Goal: Transaction & Acquisition: Purchase product/service

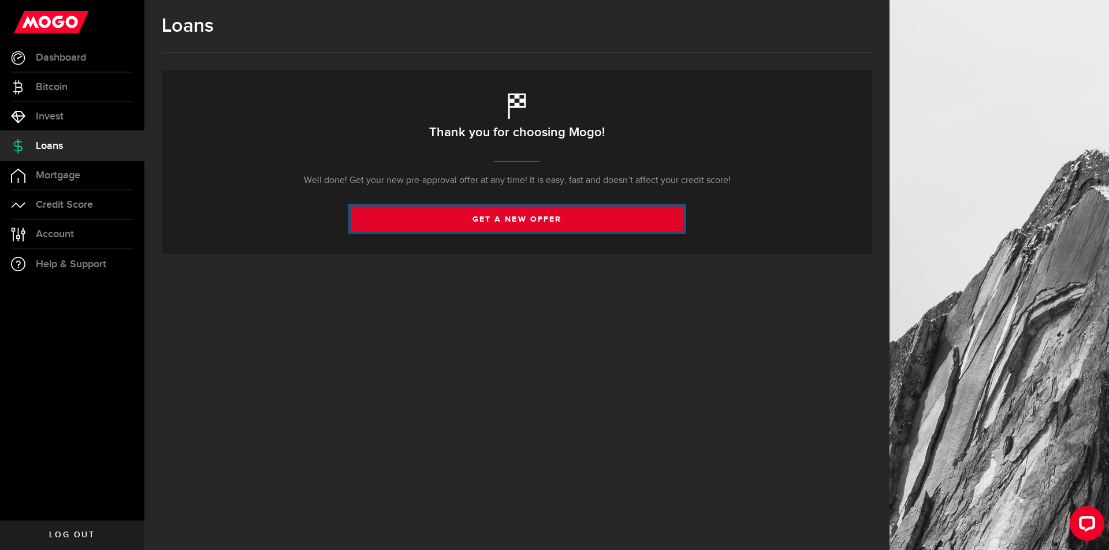
click at [511, 218] on link "get a new offer" at bounding box center [517, 219] width 332 height 24
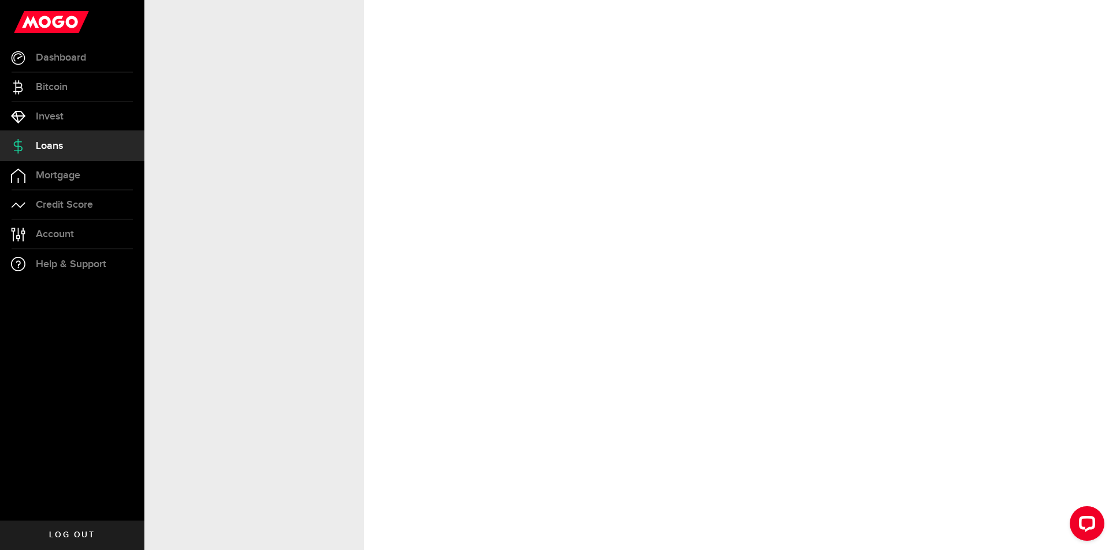
select select "Employed"
select select "5"
select select "3"
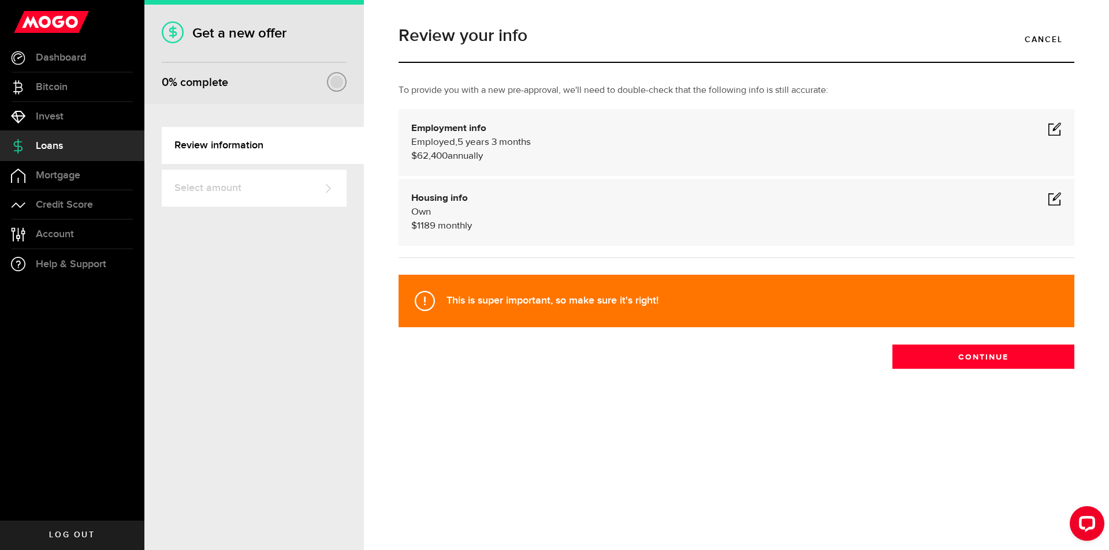
click at [1054, 132] on span at bounding box center [1054, 129] width 14 height 14
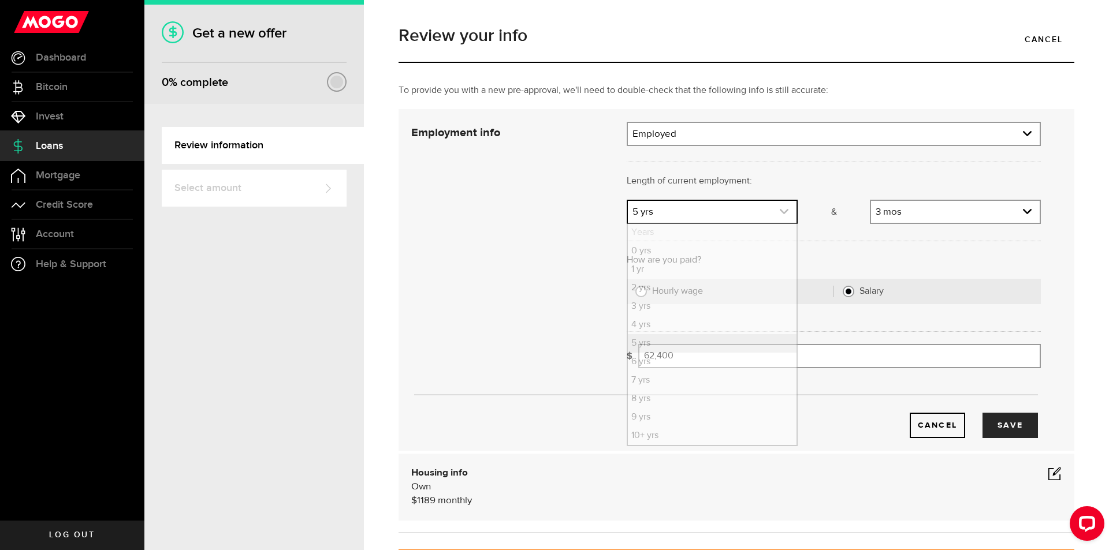
click at [779, 215] on icon "expand select" at bounding box center [784, 212] width 10 height 10
click at [641, 363] on li "6 yrs" at bounding box center [712, 362] width 169 height 18
select select "6"
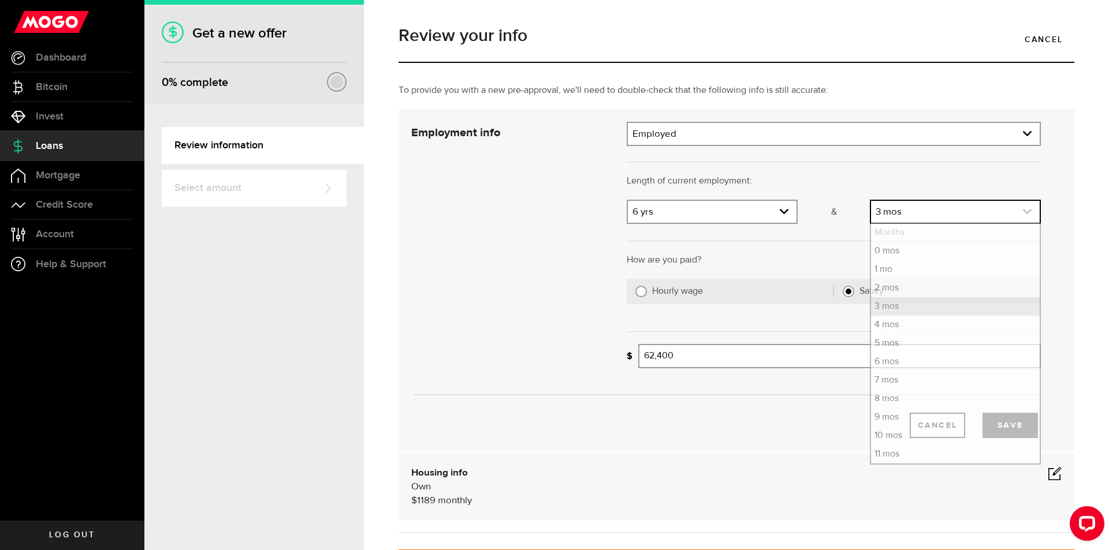
click at [1022, 214] on icon "expand select" at bounding box center [1027, 212] width 10 height 10
click at [891, 270] on li "1 mo" at bounding box center [955, 269] width 169 height 18
select select "1"
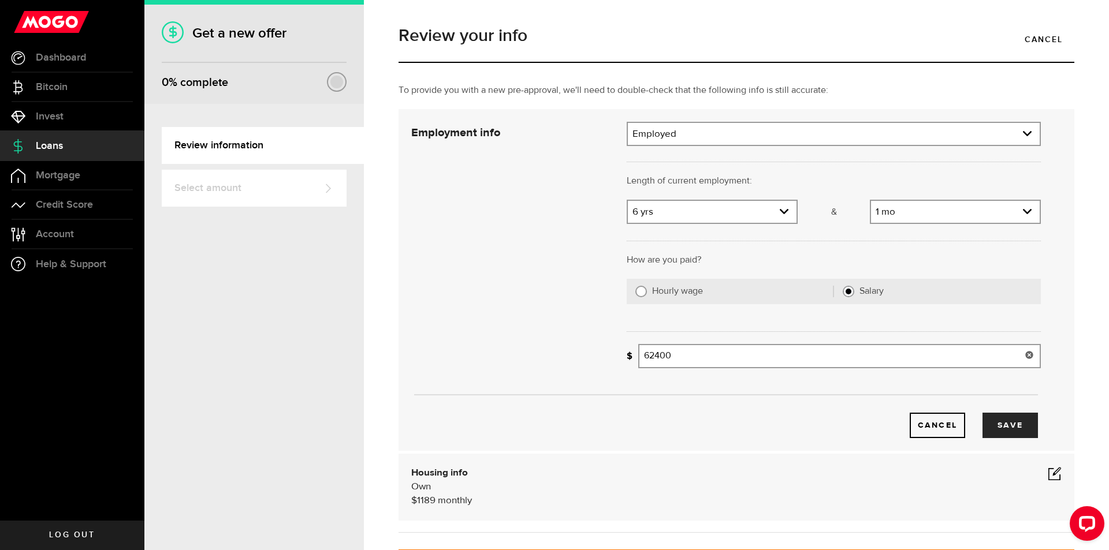
drag, startPoint x: 679, startPoint y: 356, endPoint x: 633, endPoint y: 356, distance: 45.6
click at [633, 356] on div "What's your gross annual income? 62400 Gross annual income" at bounding box center [833, 356] width 414 height 24
type input "74,600"
click at [997, 428] on button "Save" at bounding box center [1009, 425] width 55 height 25
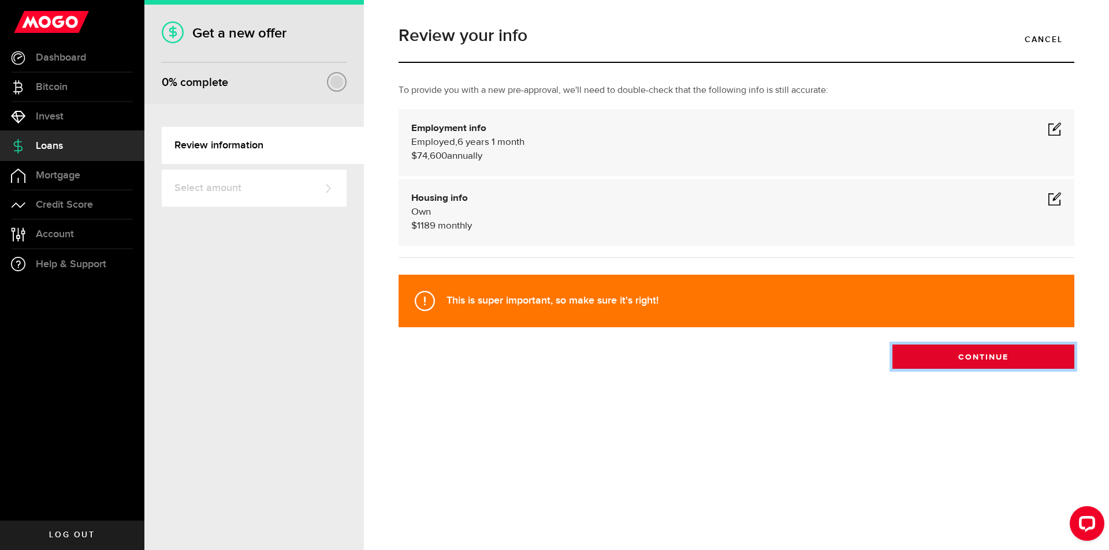
click at [987, 362] on button "Continue" at bounding box center [983, 357] width 182 height 24
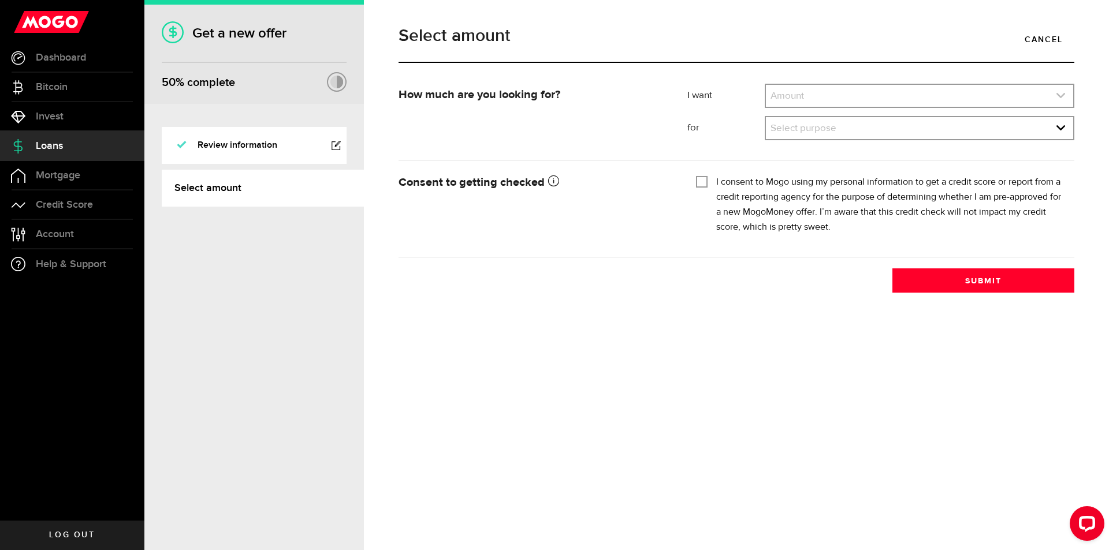
click at [1061, 95] on icon "expand select" at bounding box center [1060, 96] width 10 height 10
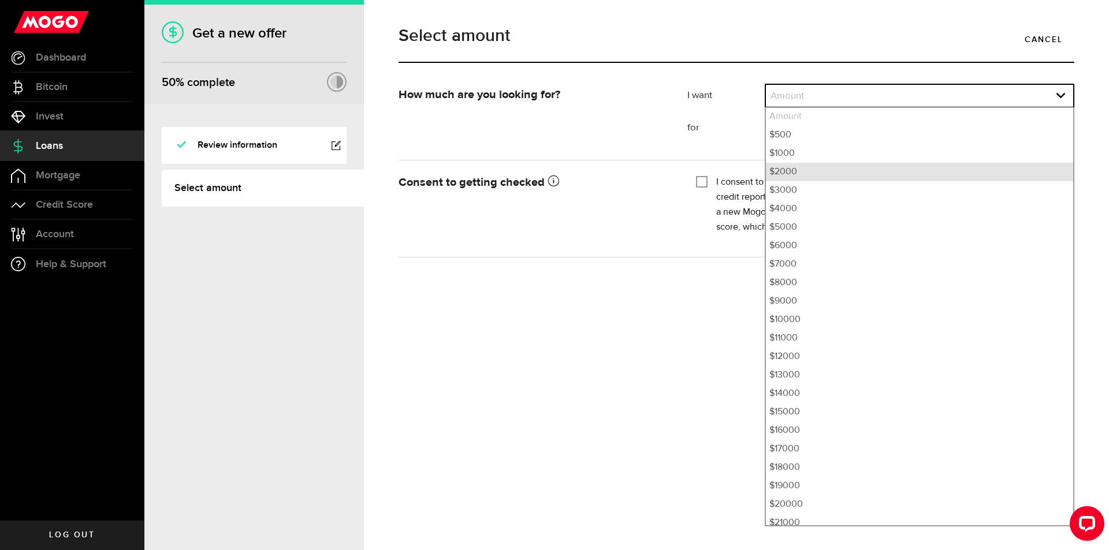
click at [786, 171] on li "$2000" at bounding box center [919, 172] width 307 height 18
select select "2000"
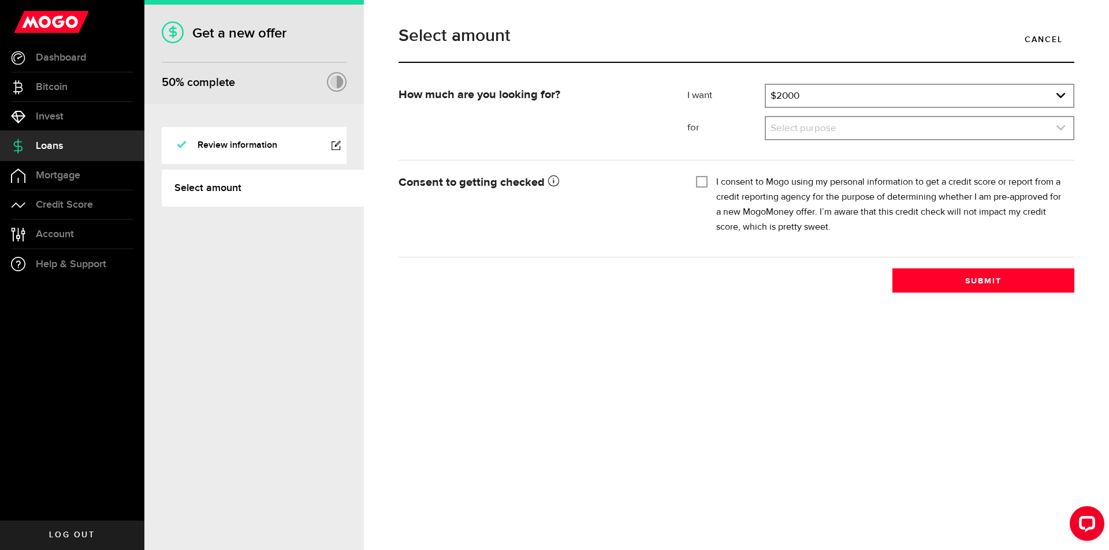
click at [1063, 125] on icon "expand select" at bounding box center [1060, 128] width 10 height 10
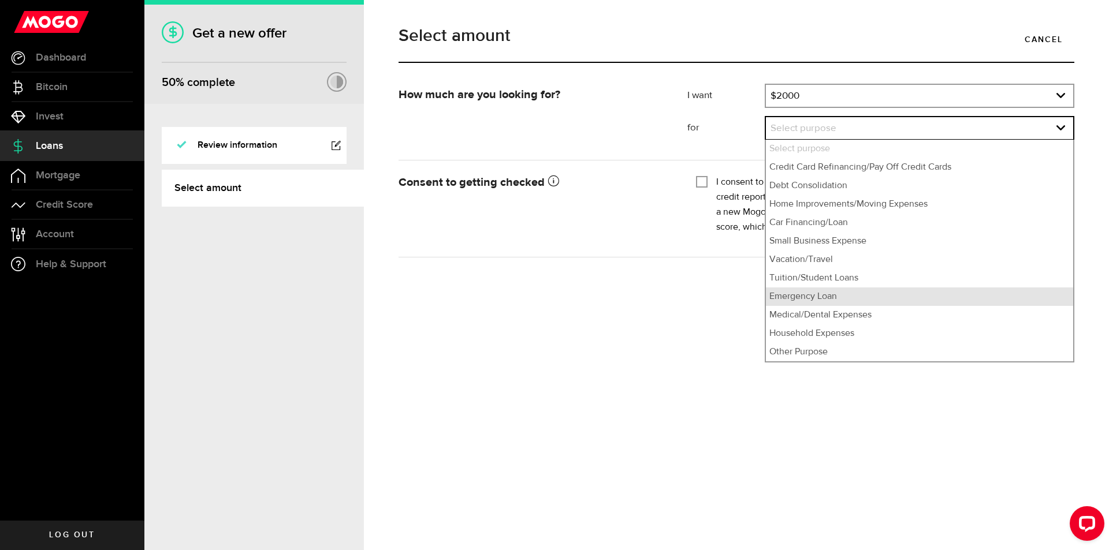
click at [824, 300] on li "Emergency Loan" at bounding box center [919, 297] width 307 height 18
select select "Emergency Loan"
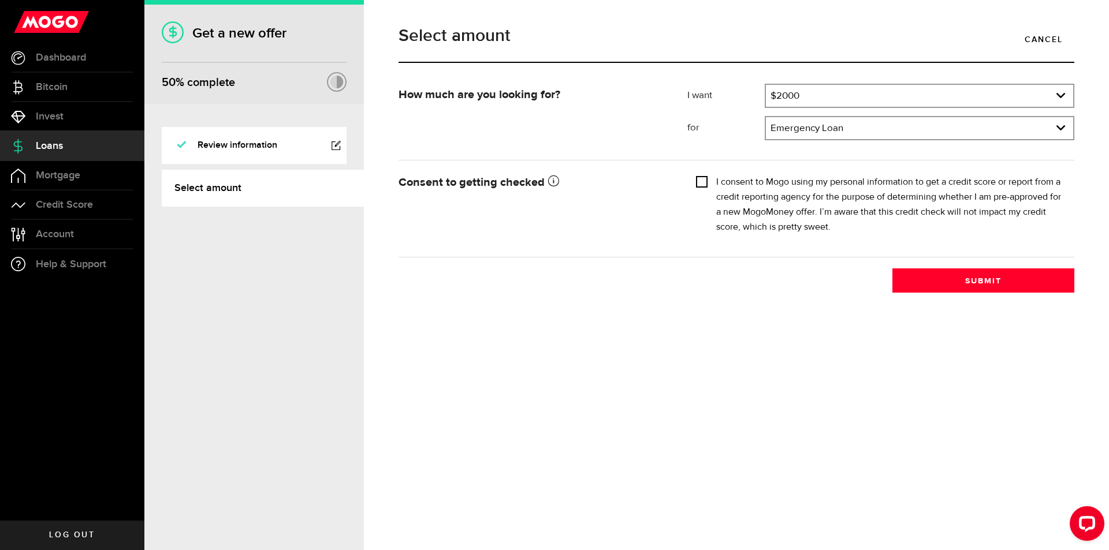
click at [699, 181] on input "I consent to Mogo using my personal information to get a credit score or report…" at bounding box center [702, 181] width 12 height 12
checkbox input "true"
click at [988, 284] on button "Submit" at bounding box center [983, 280] width 182 height 24
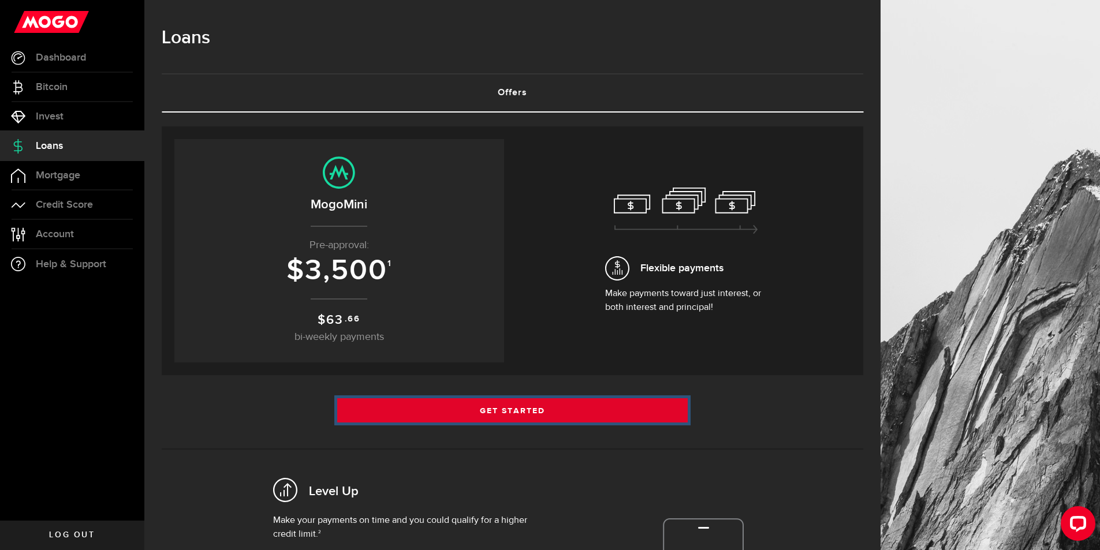
click at [521, 409] on link "Get Started" at bounding box center [512, 410] width 351 height 24
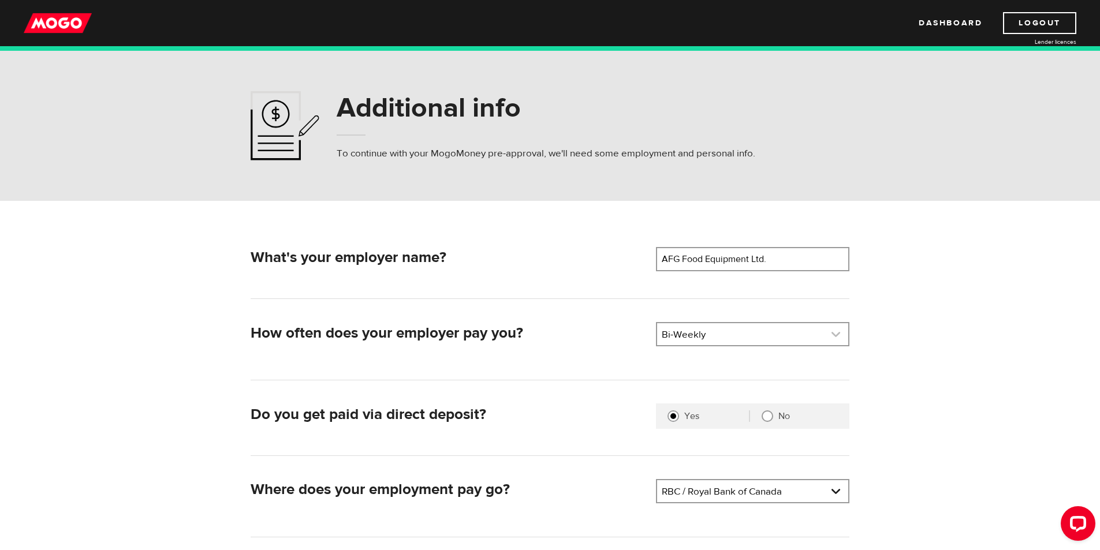
click at [841, 336] on link at bounding box center [752, 334] width 191 height 22
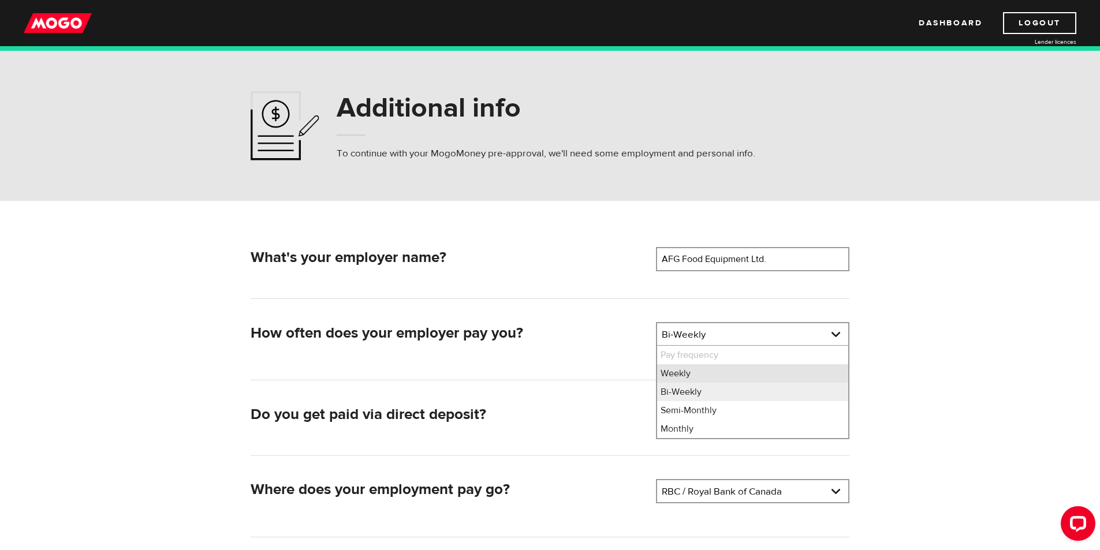
click at [678, 373] on li "Weekly" at bounding box center [752, 373] width 191 height 18
select select "1"
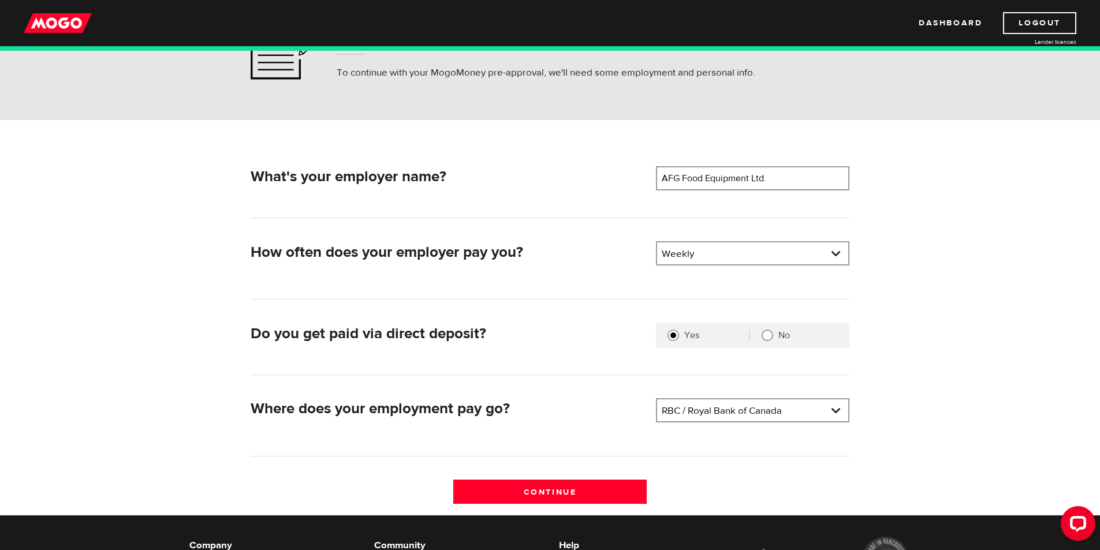
scroll to position [115, 0]
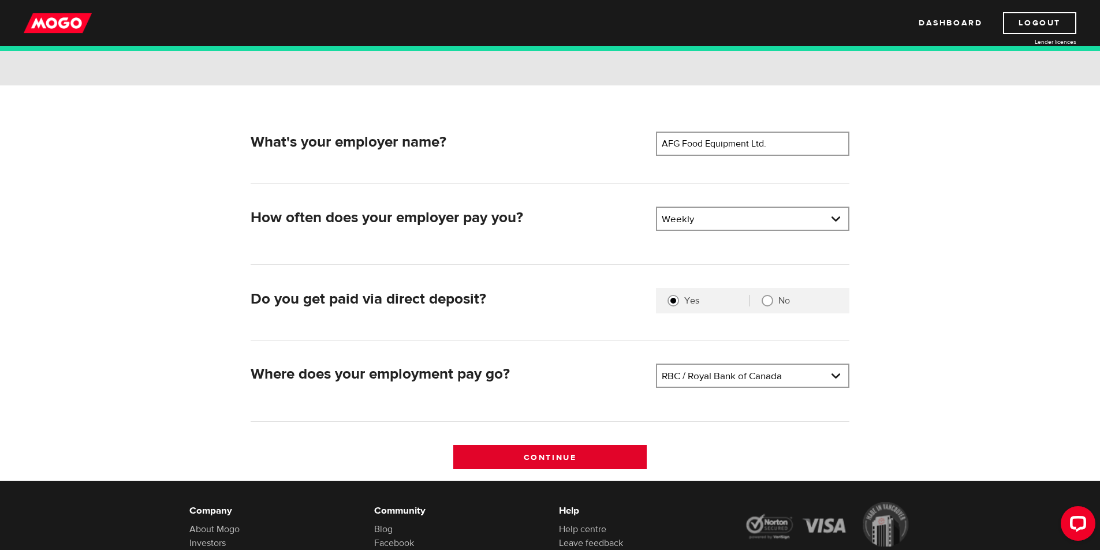
click at [539, 457] on input "Continue" at bounding box center [549, 457] width 193 height 24
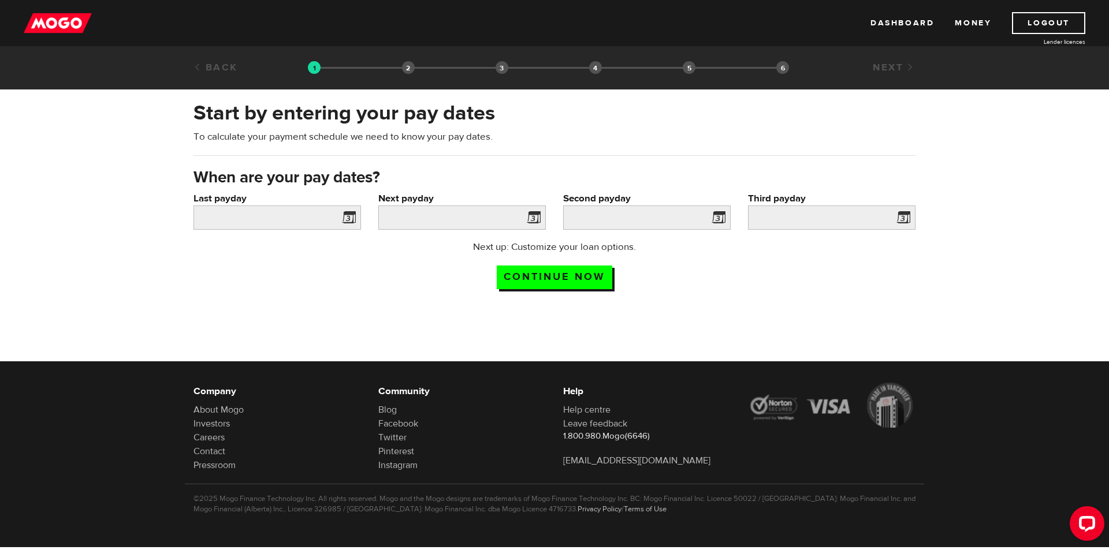
click at [351, 217] on span at bounding box center [346, 219] width 17 height 18
click at [294, 224] on input "Last payday" at bounding box center [276, 218] width 167 height 24
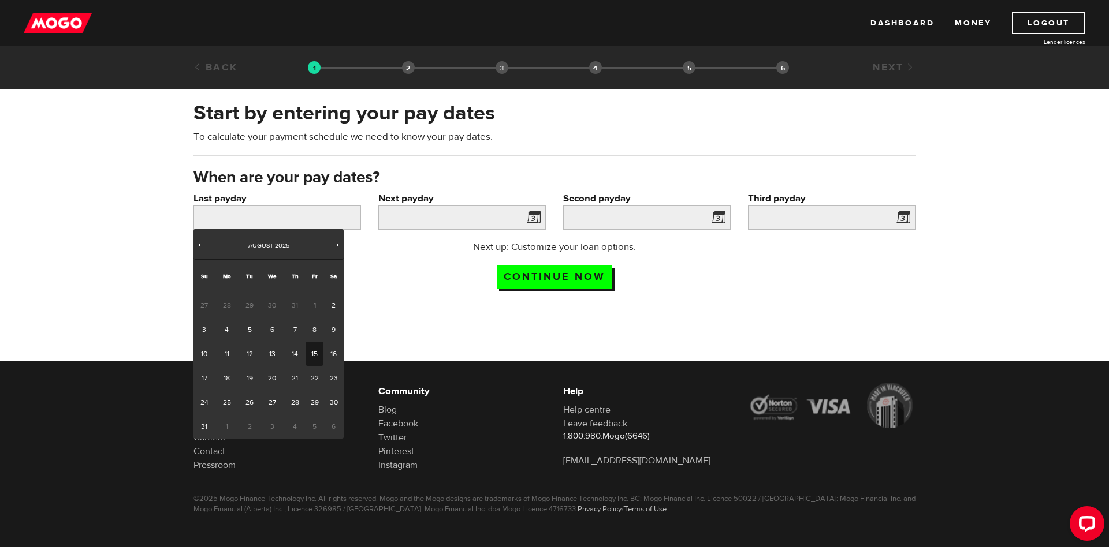
click at [312, 353] on link "15" at bounding box center [314, 354] width 18 height 24
type input "2025/08/15"
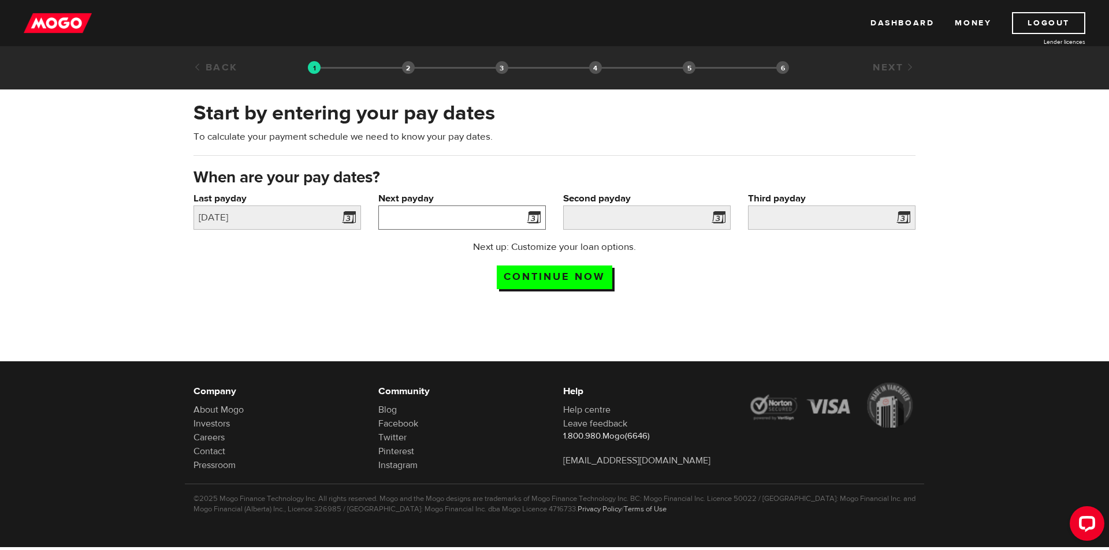
click at [395, 214] on input "Next payday" at bounding box center [461, 218] width 167 height 24
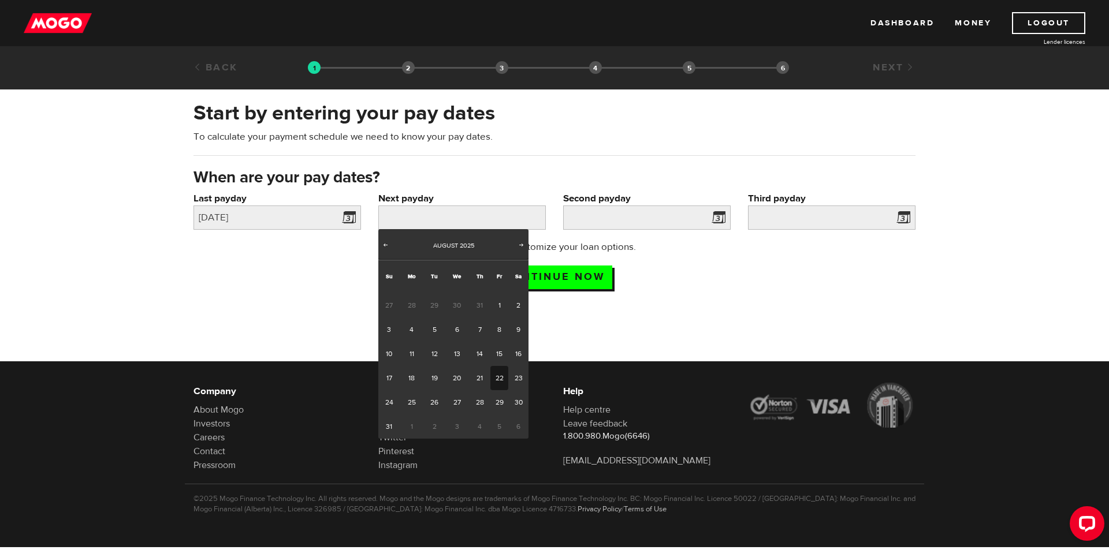
click at [497, 383] on link "22" at bounding box center [499, 378] width 18 height 24
type input "2025/08/22"
type input "2025/8/29"
type input "2025/9/5"
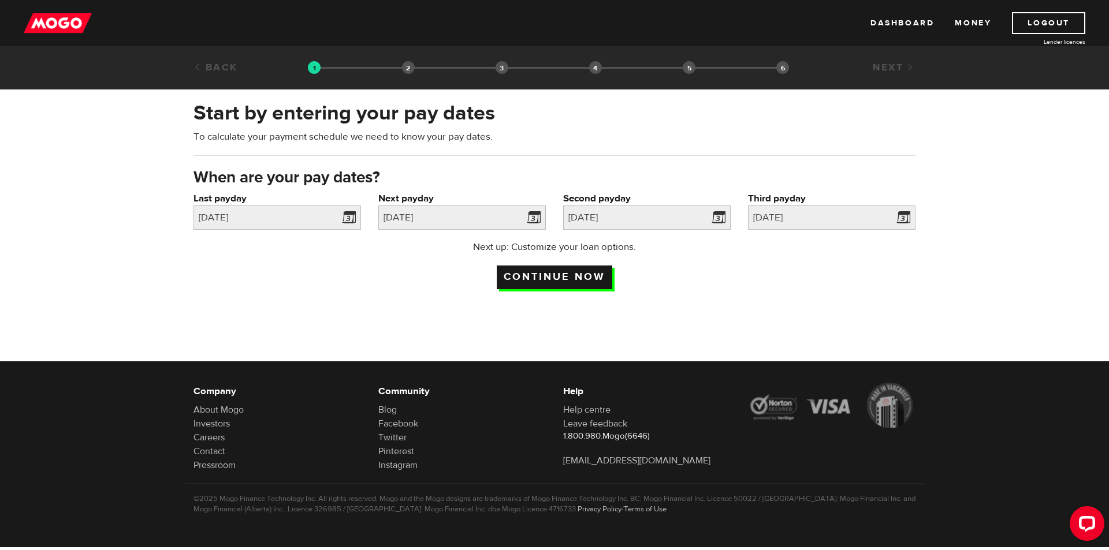
click at [576, 274] on input "Continue now" at bounding box center [554, 278] width 115 height 24
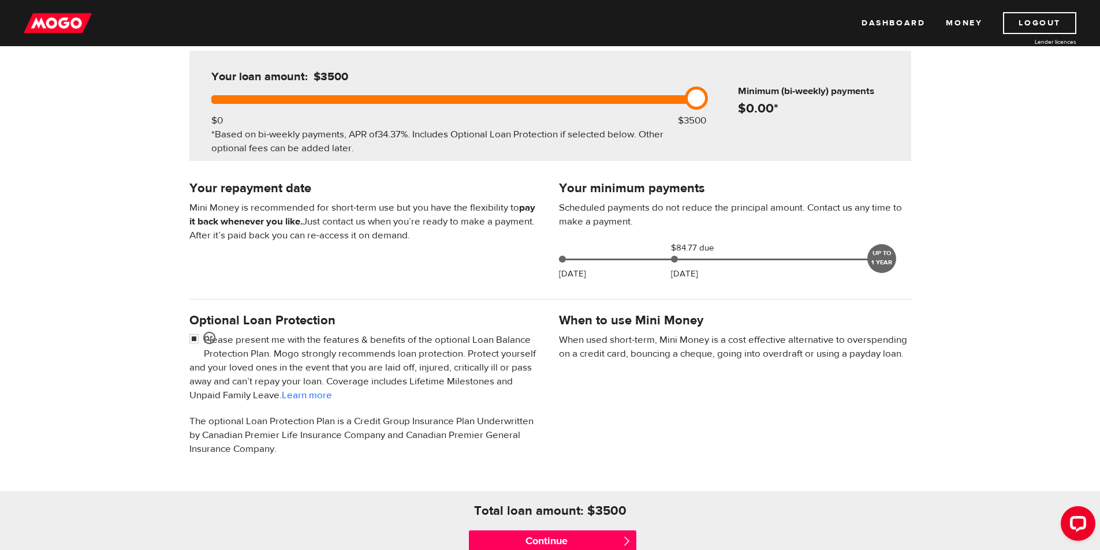
scroll to position [173, 0]
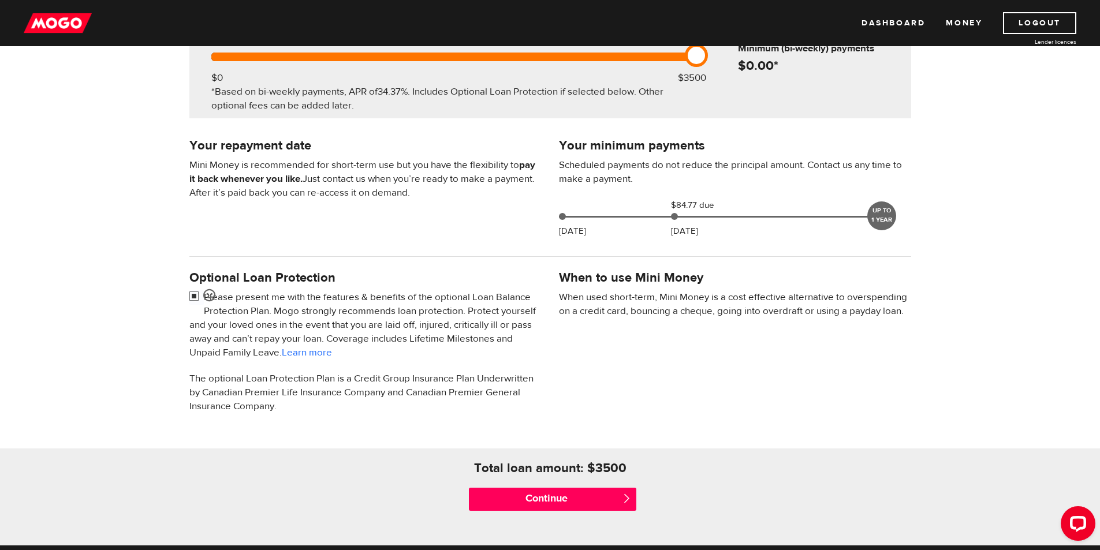
click at [195, 296] on input "checkbox" at bounding box center [196, 297] width 14 height 14
checkbox input "false"
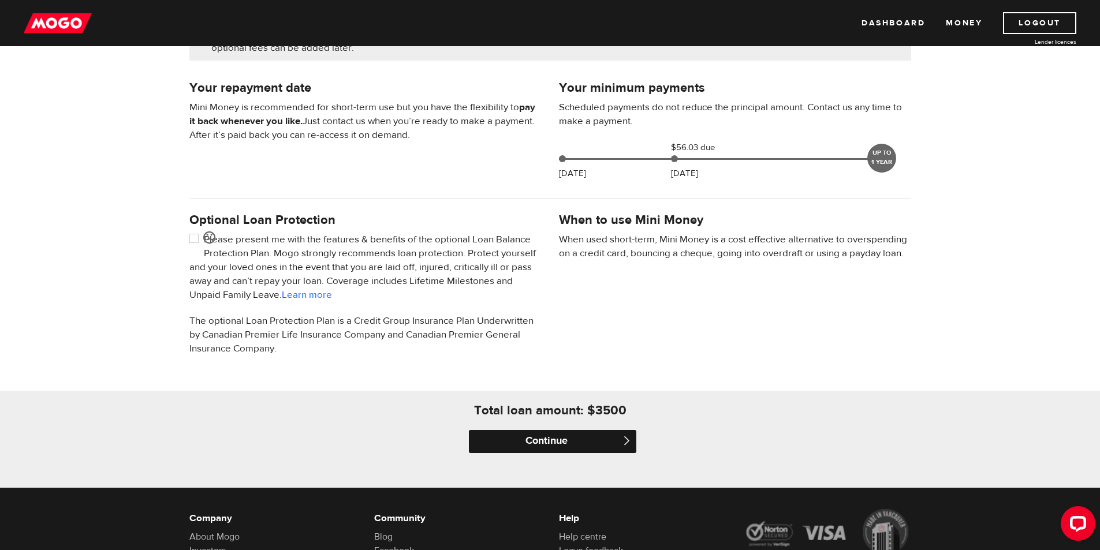
click at [542, 443] on input "Continue" at bounding box center [552, 441] width 167 height 23
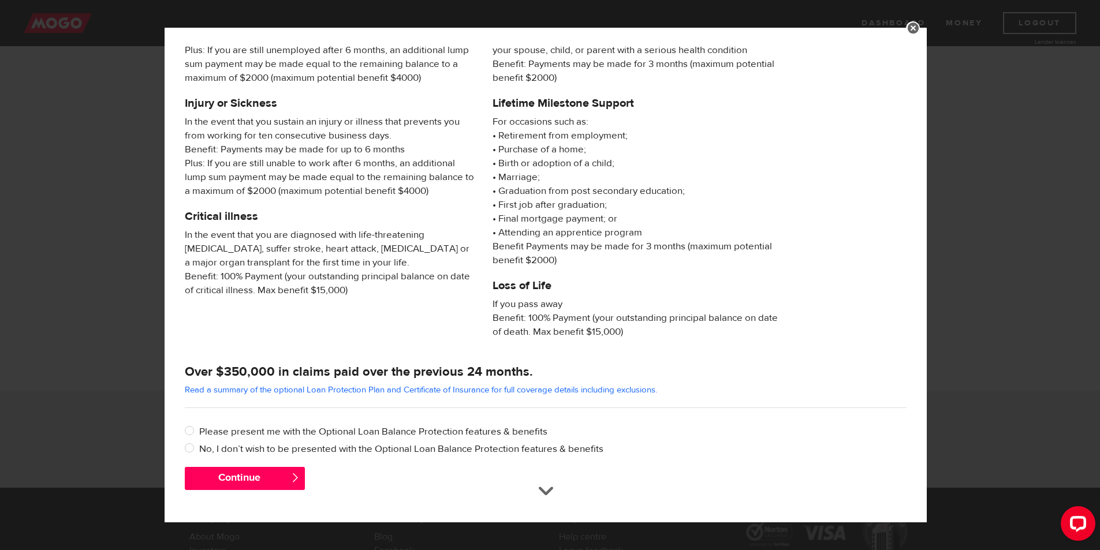
scroll to position [89, 0]
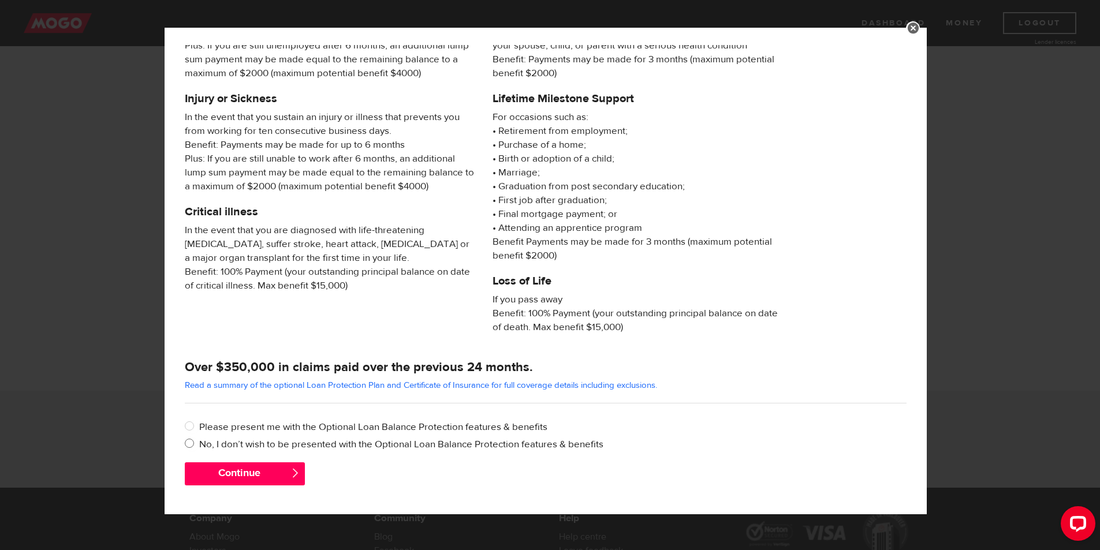
click at [192, 443] on input "No, I don’t wish to be presented with the Optional Loan Balance Protection feat…" at bounding box center [192, 445] width 14 height 14
radio input "true"
click at [240, 467] on button "Continue" at bounding box center [245, 473] width 120 height 23
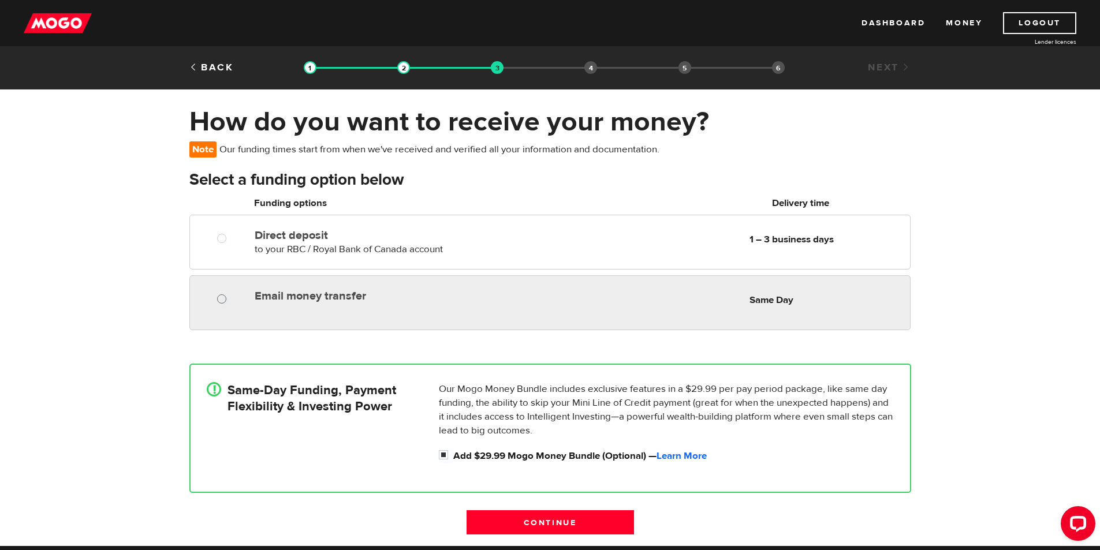
radio input "true"
click at [219, 301] on input "Email money transfer" at bounding box center [224, 300] width 14 height 14
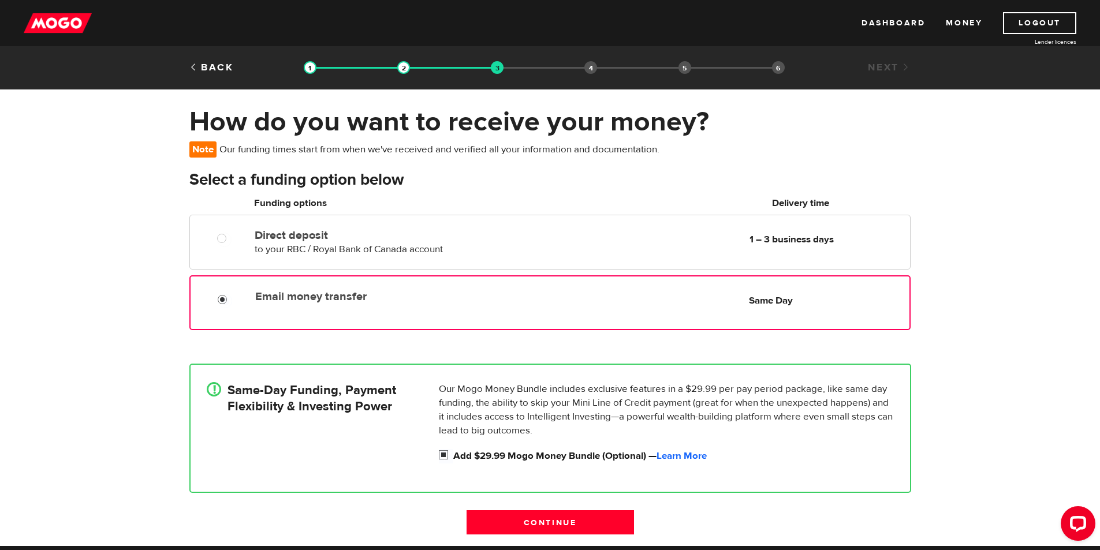
click at [440, 454] on input "Add $29.99 Mogo Money Bundle (Optional) — Learn More" at bounding box center [446, 456] width 14 height 14
checkbox input "false"
radio input "false"
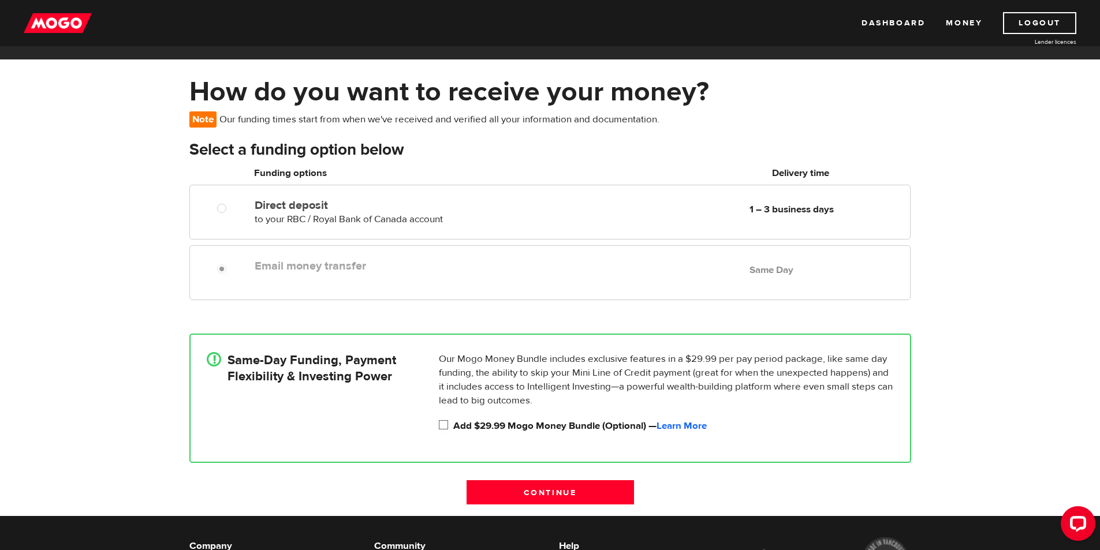
scroll to position [58, 0]
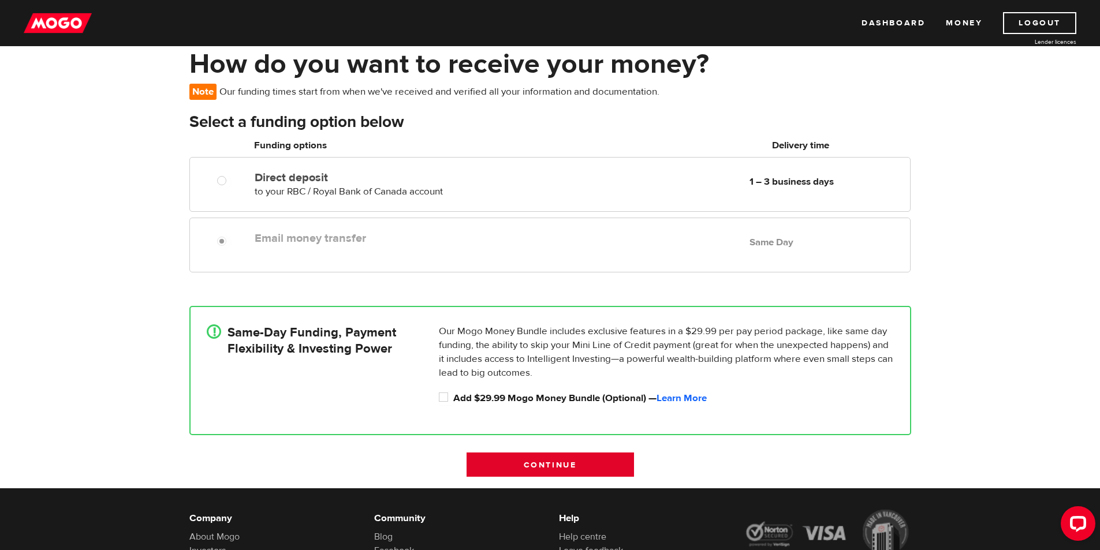
click at [538, 464] on input "Continue" at bounding box center [550, 465] width 167 height 24
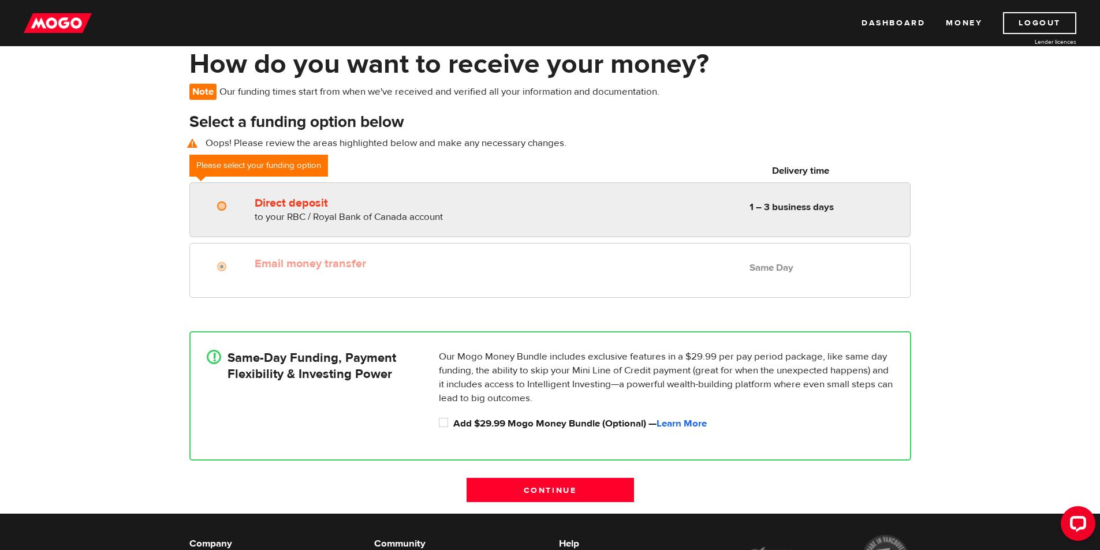
radio input "true"
click at [217, 212] on div at bounding box center [225, 207] width 69 height 14
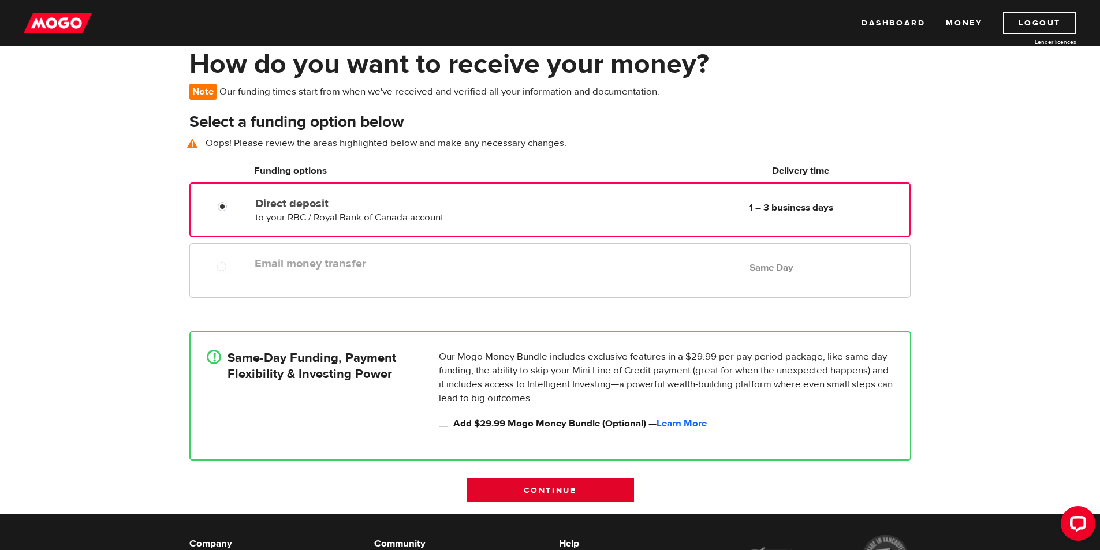
click at [539, 486] on input "Continue" at bounding box center [550, 490] width 167 height 24
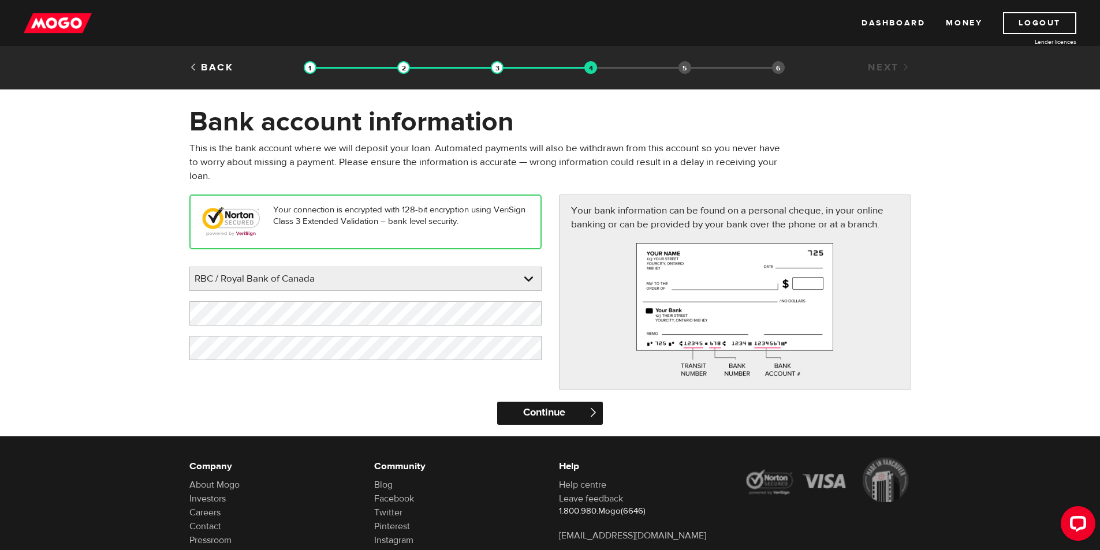
click at [552, 413] on input "Continue" at bounding box center [550, 413] width 106 height 23
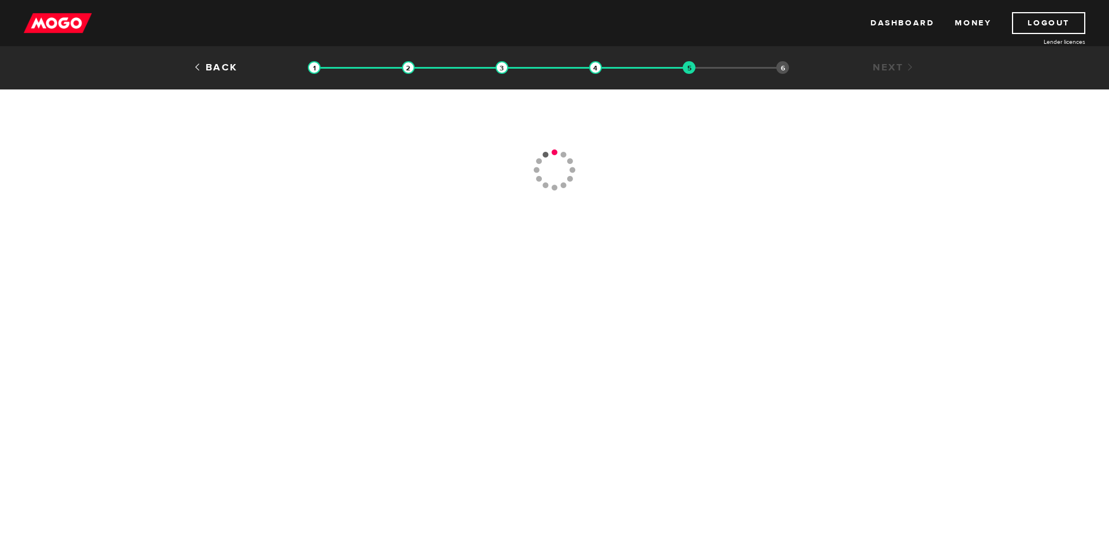
type input "(647) 367-0078"
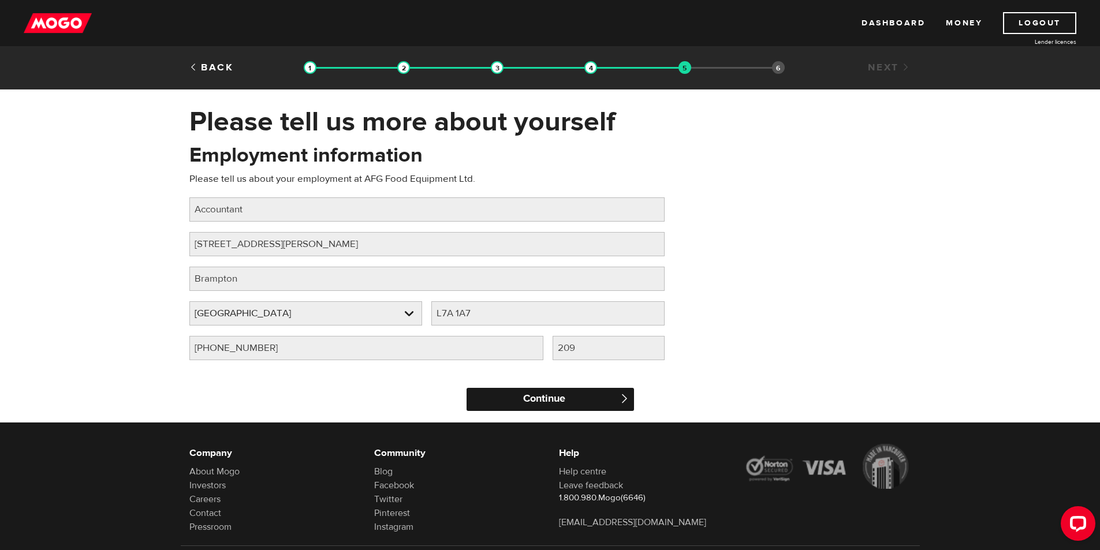
click at [551, 401] on input "Continue" at bounding box center [550, 399] width 167 height 23
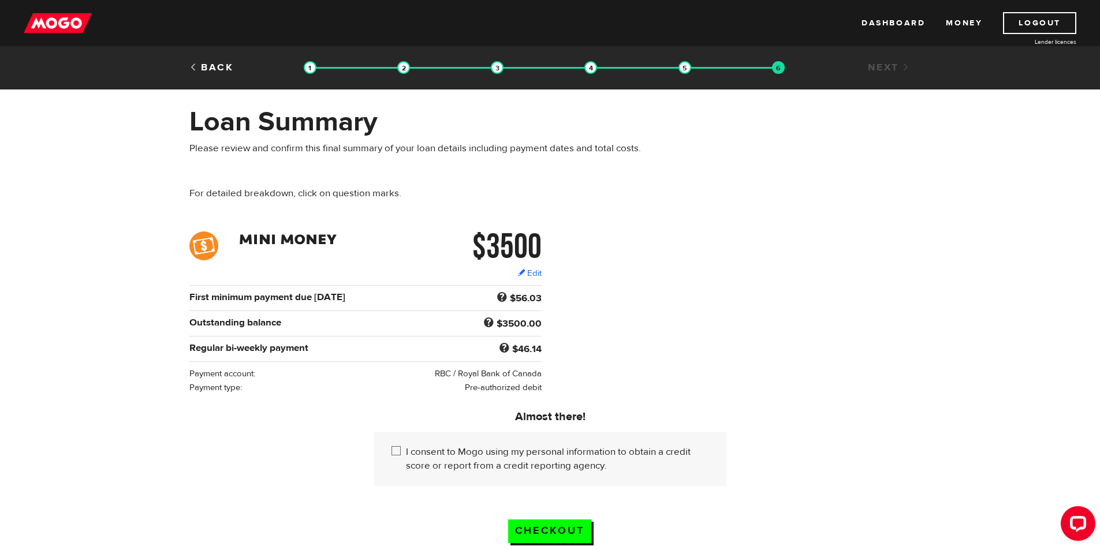
click at [400, 452] on input "I consent to Mogo using my personal information to obtain a credit score or rep…" at bounding box center [398, 452] width 14 height 14
checkbox input "true"
click at [558, 527] on input "Checkout" at bounding box center [549, 532] width 83 height 24
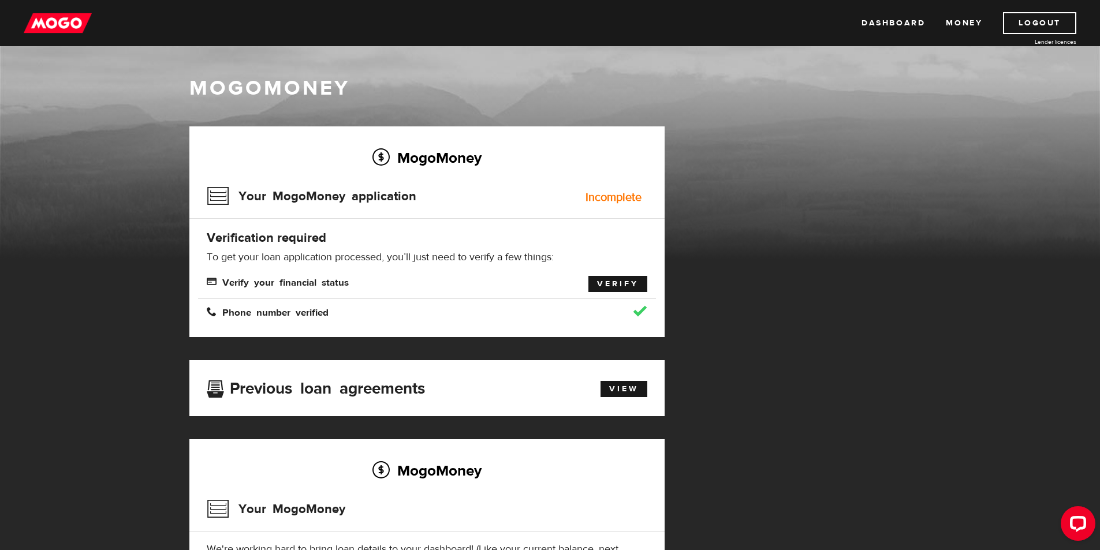
click at [613, 285] on link "Verify" at bounding box center [617, 284] width 59 height 16
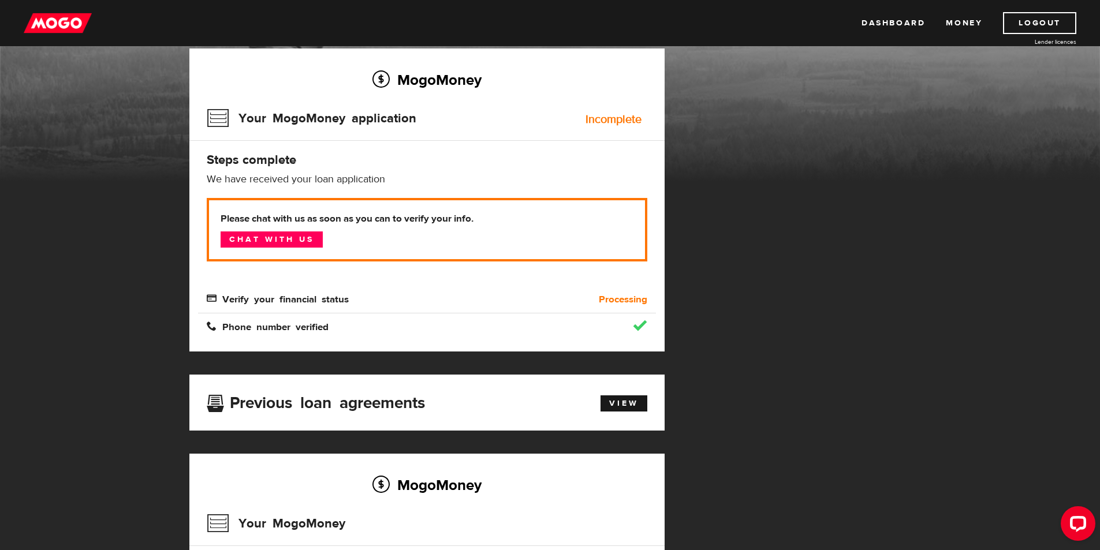
scroll to position [58, 0]
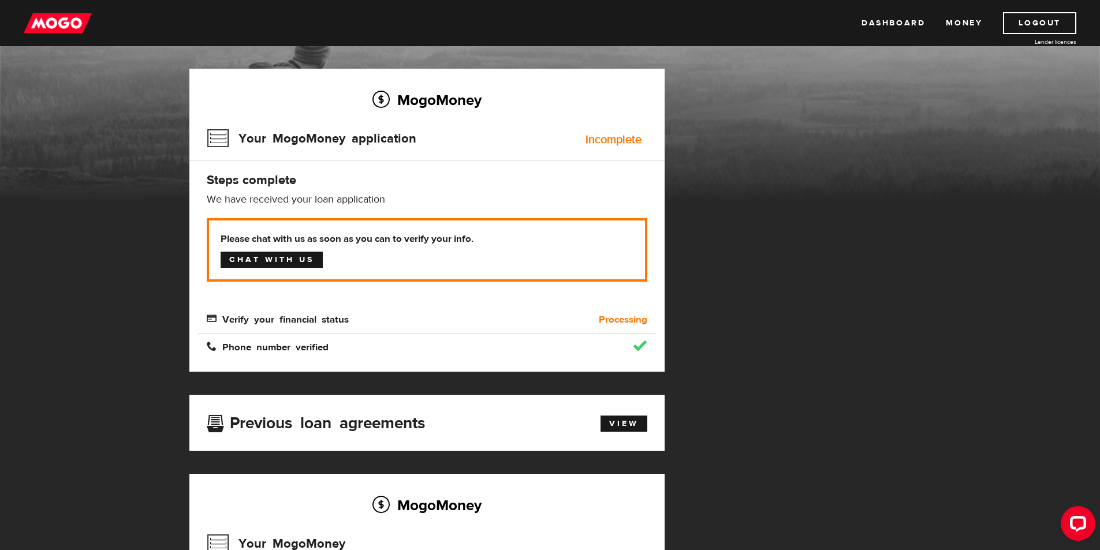
click at [254, 258] on link "Chat with us" at bounding box center [272, 260] width 102 height 16
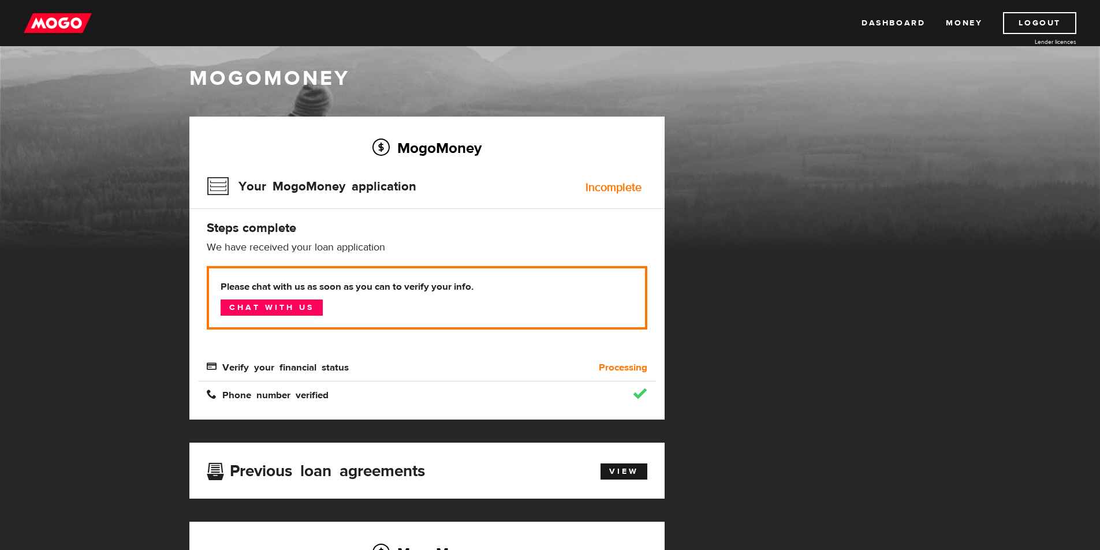
scroll to position [0, 0]
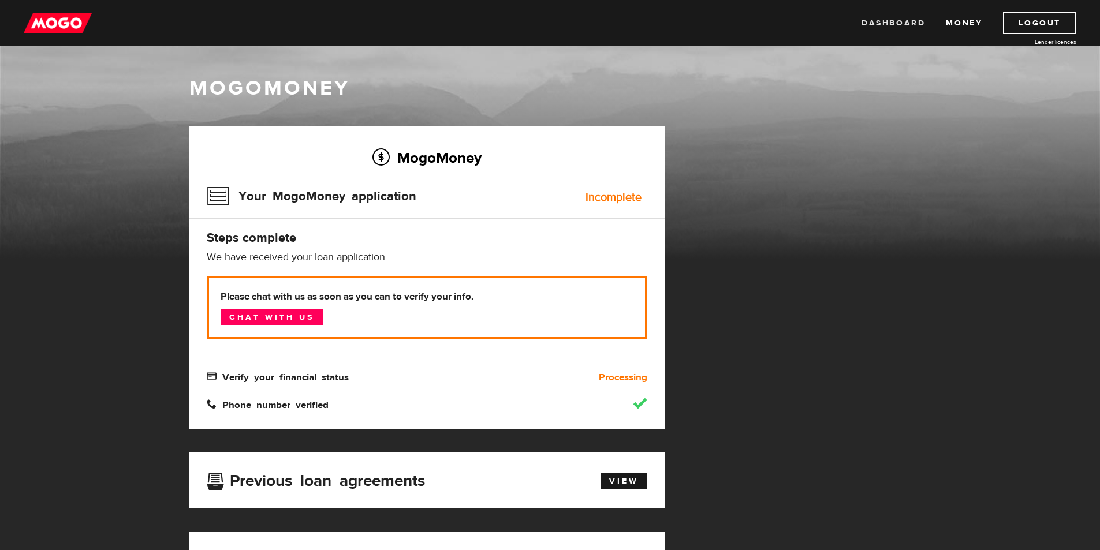
click at [893, 23] on link "Dashboard" at bounding box center [893, 23] width 64 height 22
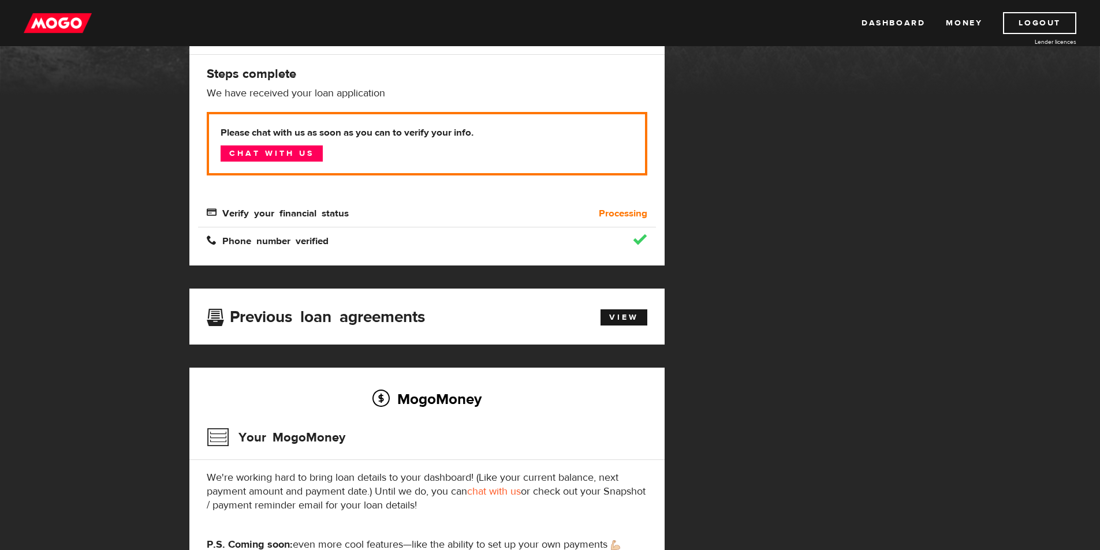
scroll to position [231, 0]
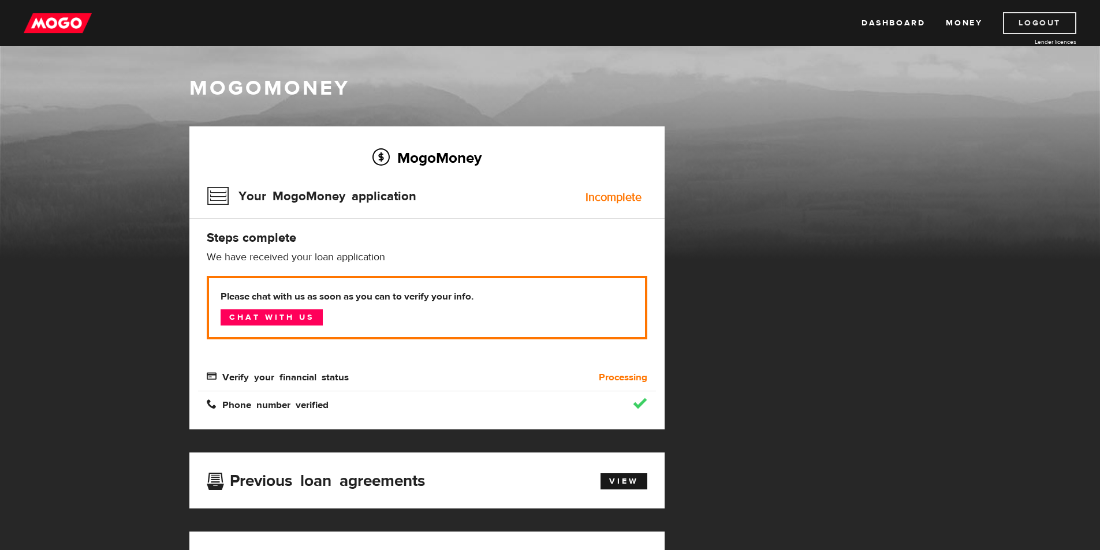
click at [1043, 23] on link "Logout" at bounding box center [1039, 23] width 73 height 22
